Goal: Task Accomplishment & Management: Use online tool/utility

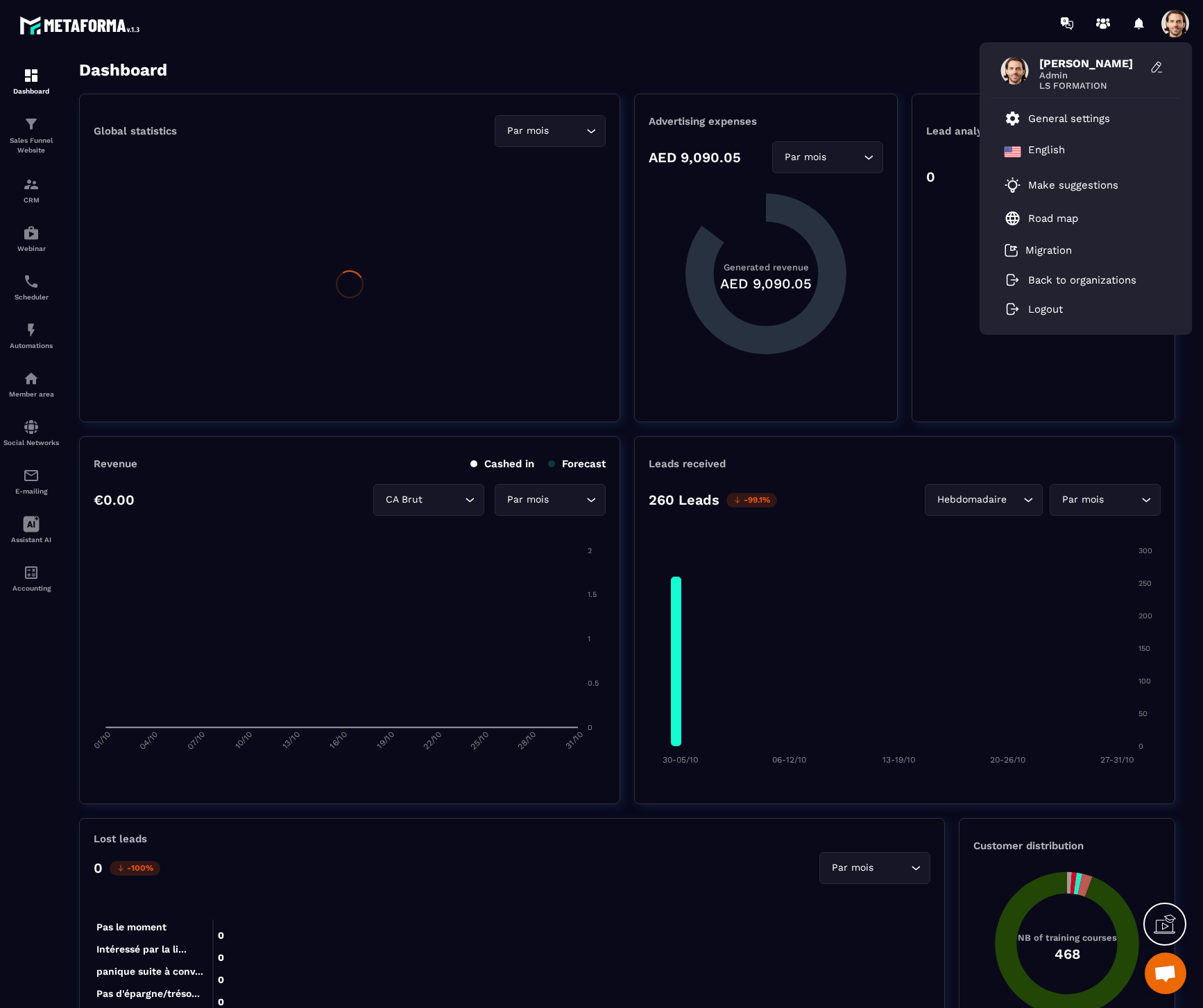
click at [1172, 34] on span at bounding box center [1175, 24] width 28 height 28
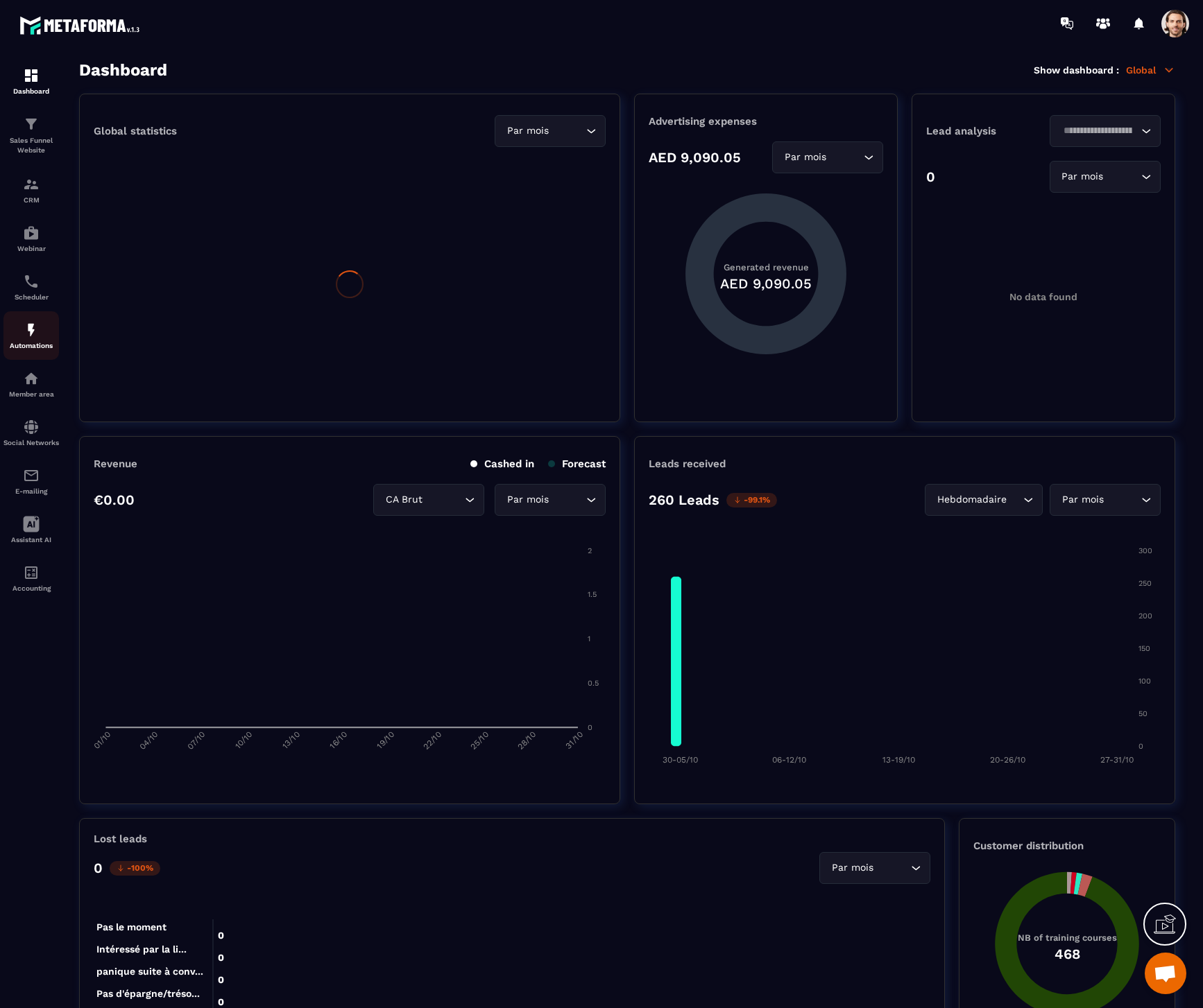
click at [41, 349] on p "Automations" at bounding box center [31, 346] width 56 height 8
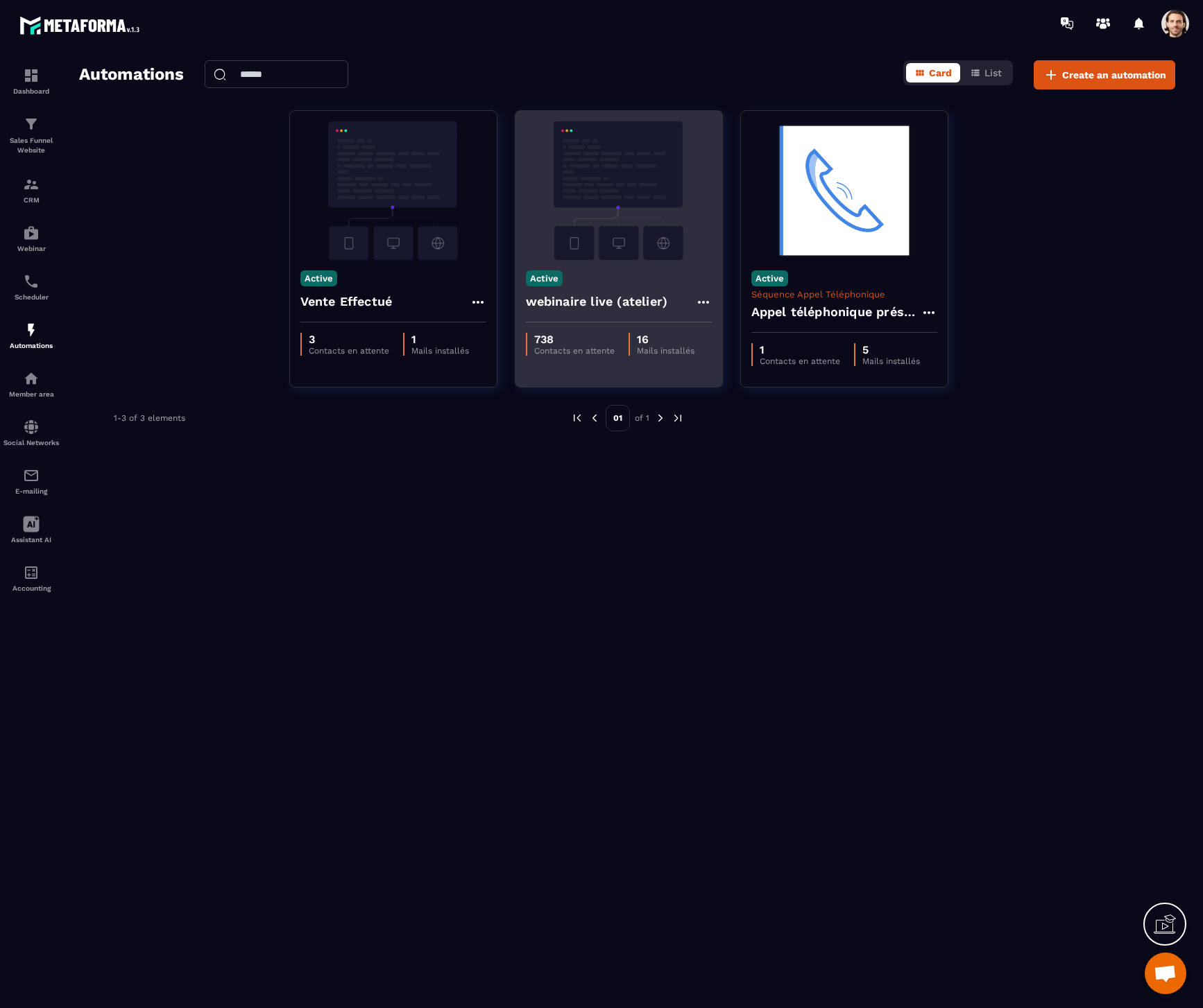
click at [588, 304] on h4 "webinaire live (atelier)" at bounding box center [597, 302] width 142 height 20
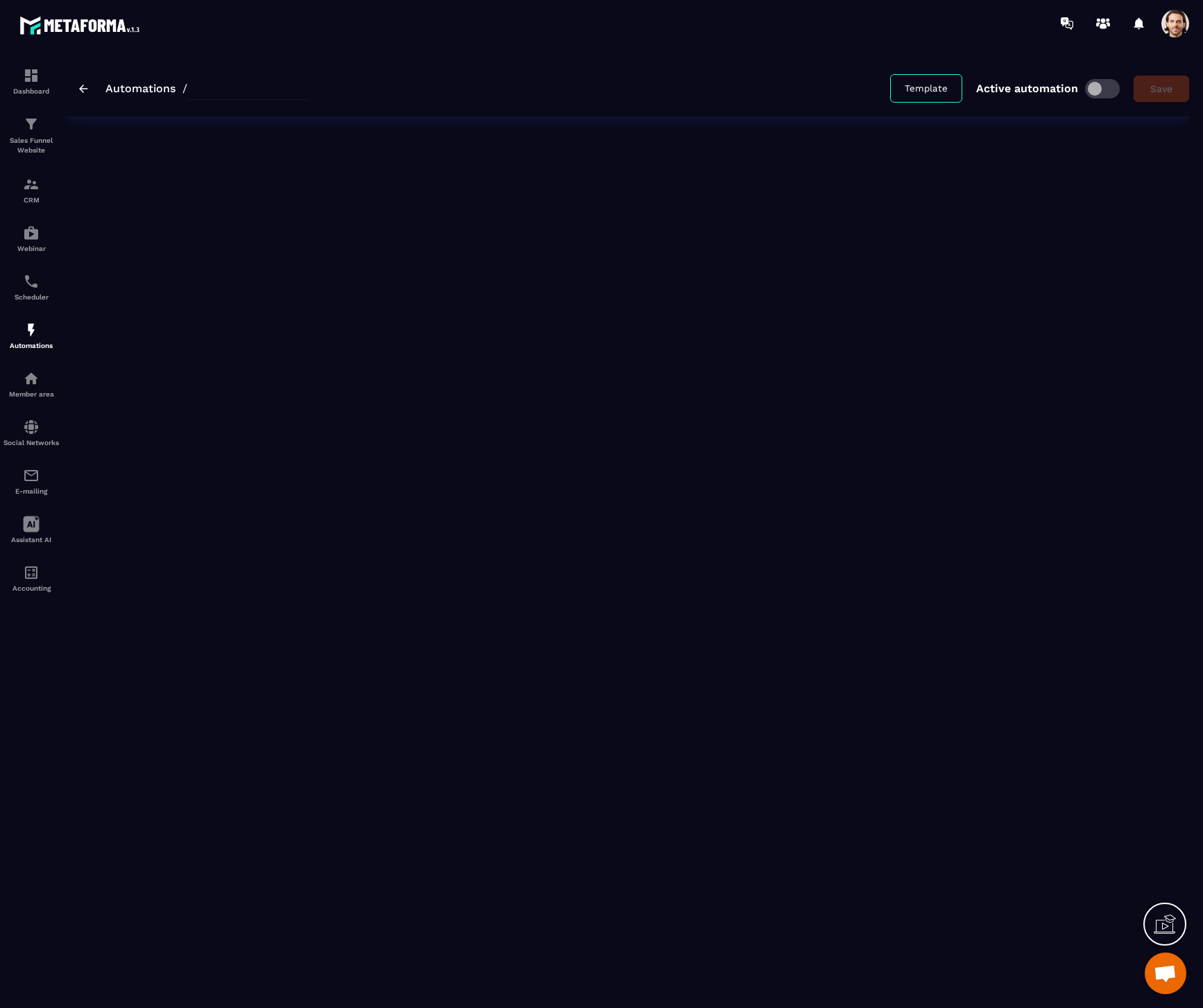
type input "**********"
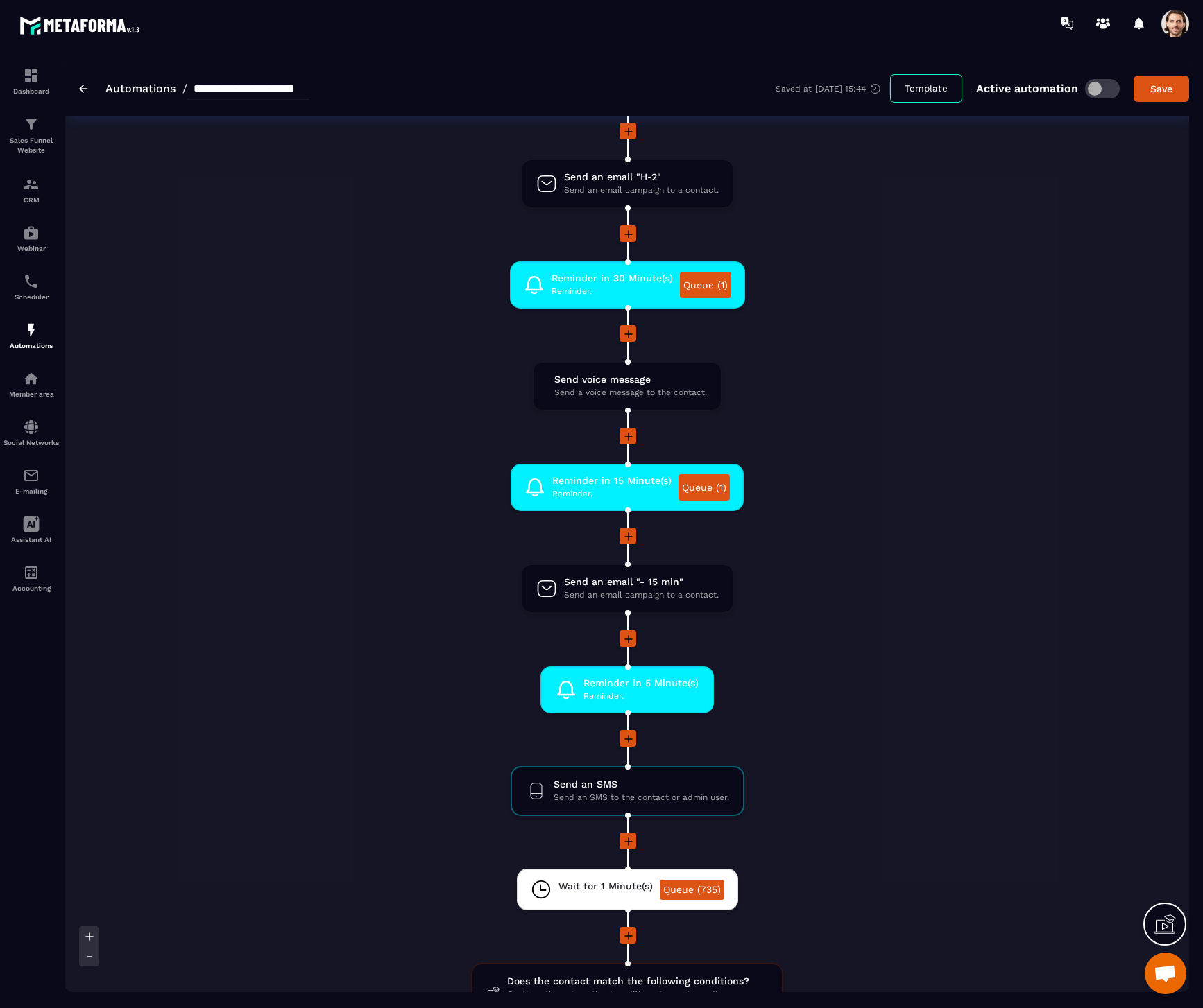
scroll to position [1359, 0]
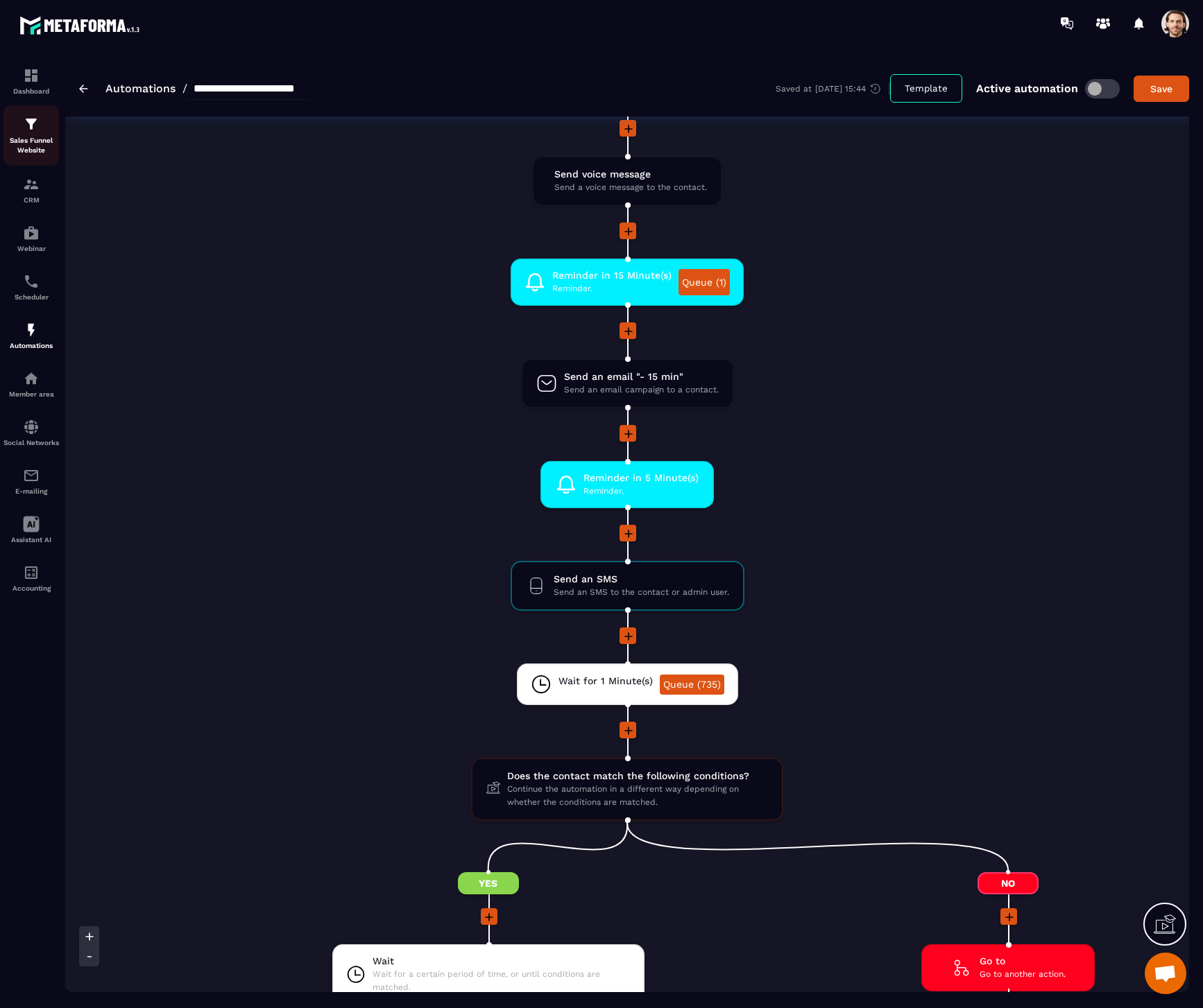
click at [31, 143] on p "Sales Funnel Website" at bounding box center [31, 146] width 56 height 20
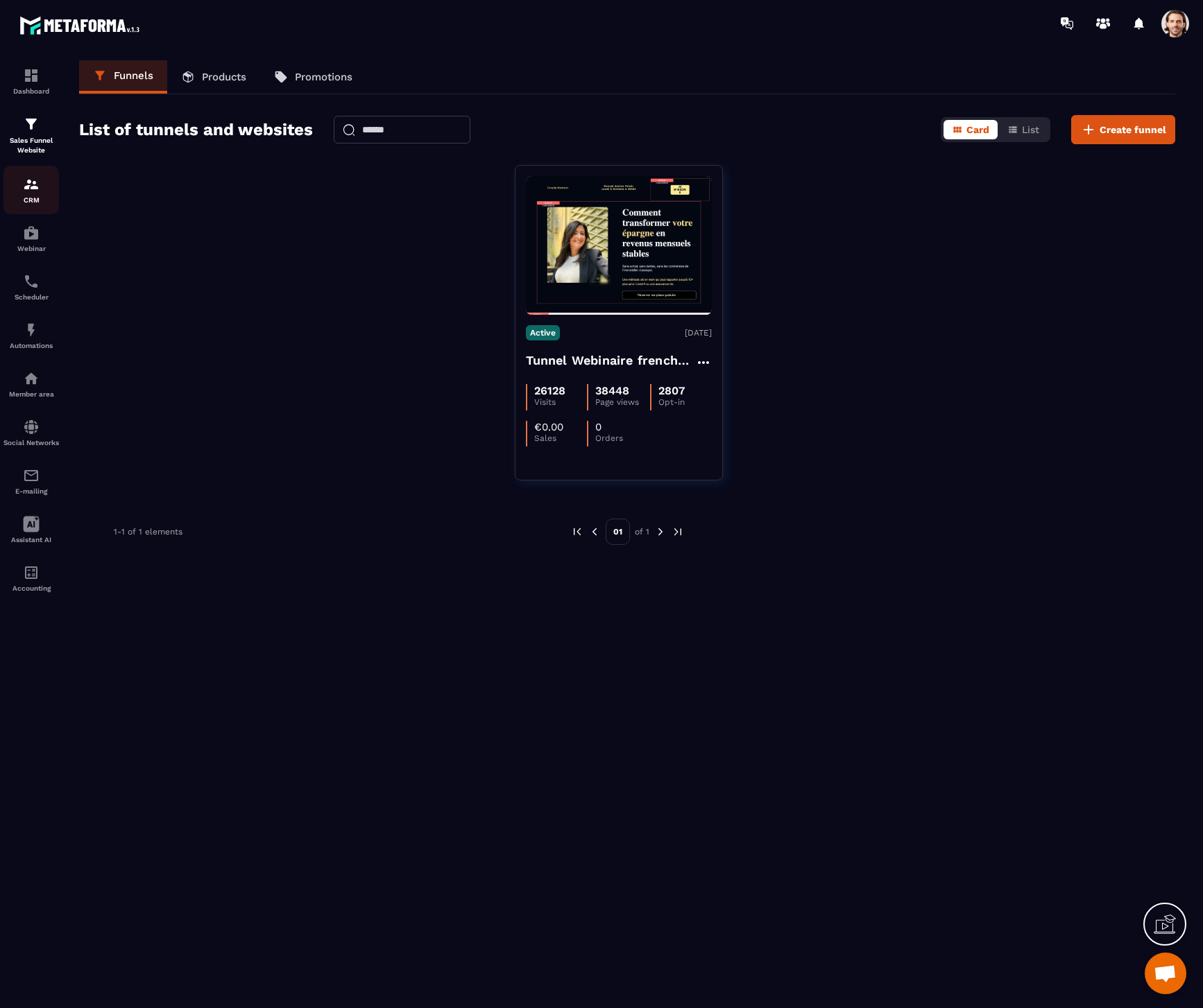
click at [35, 187] on img at bounding box center [31, 184] width 17 height 17
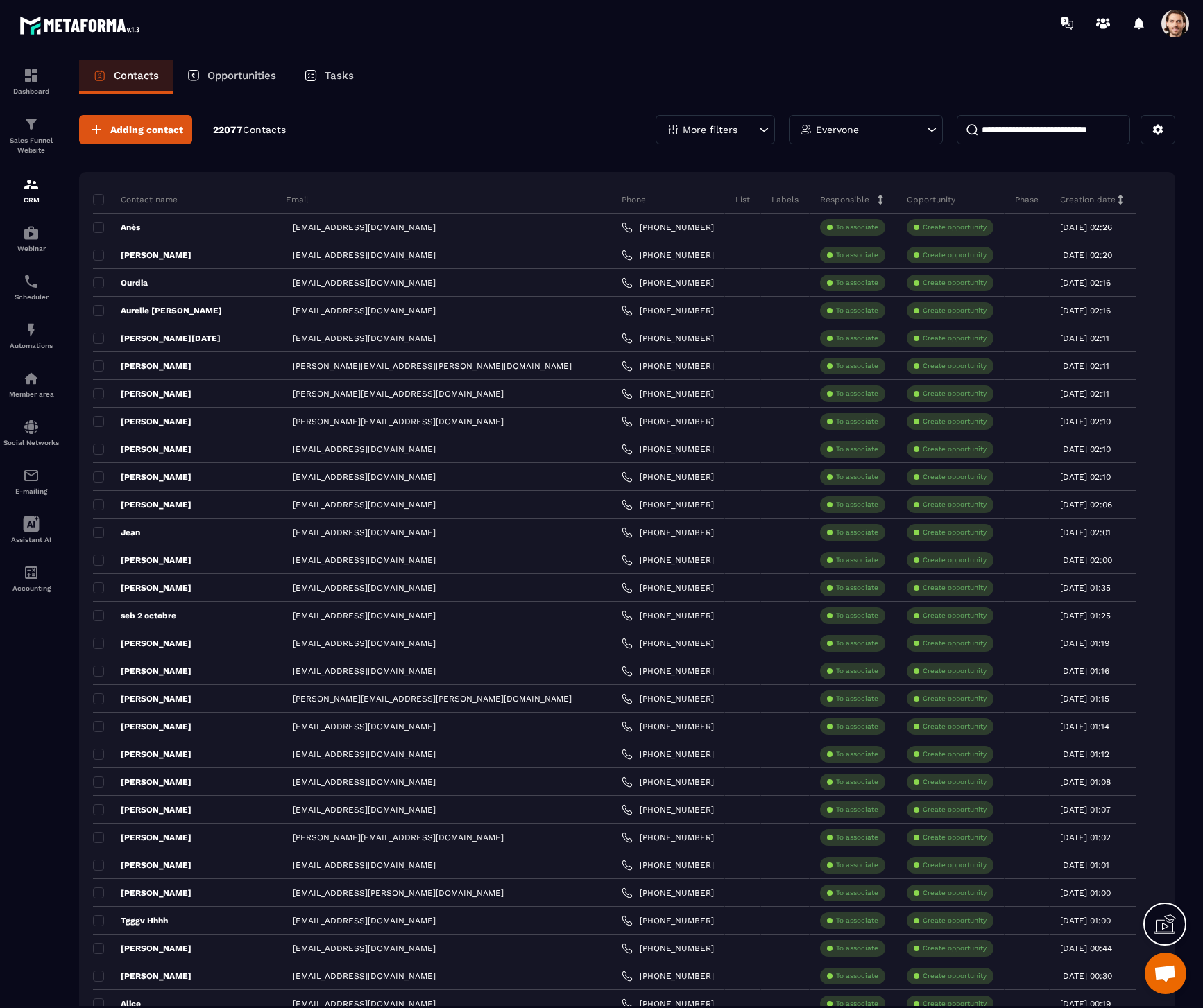
click at [348, 75] on p "Tasks" at bounding box center [339, 76] width 29 height 13
